Goal: Transaction & Acquisition: Download file/media

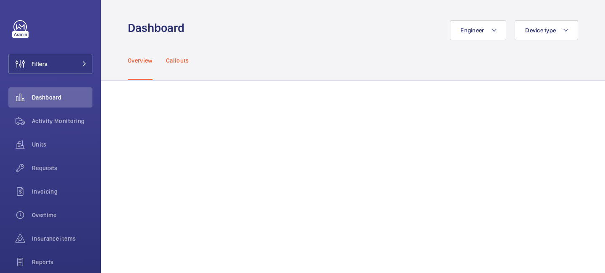
click at [181, 63] on p "Callouts" at bounding box center [177, 60] width 23 height 8
